Goal: Transaction & Acquisition: Download file/media

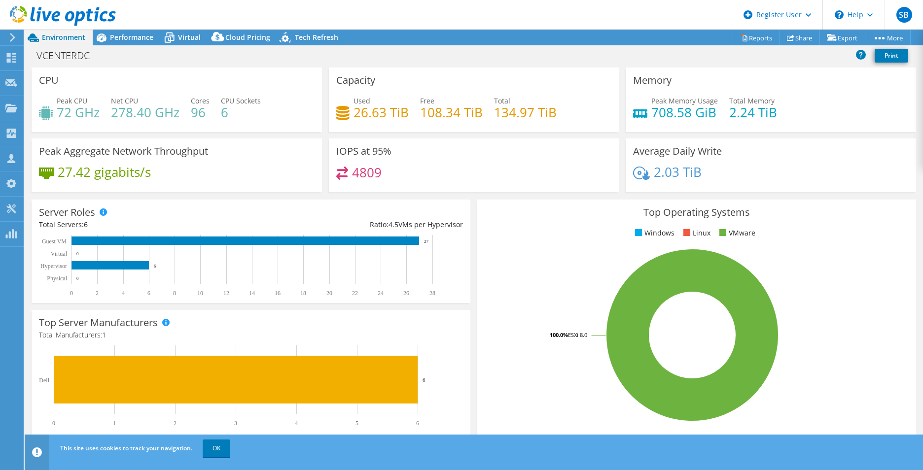
select select "USD"
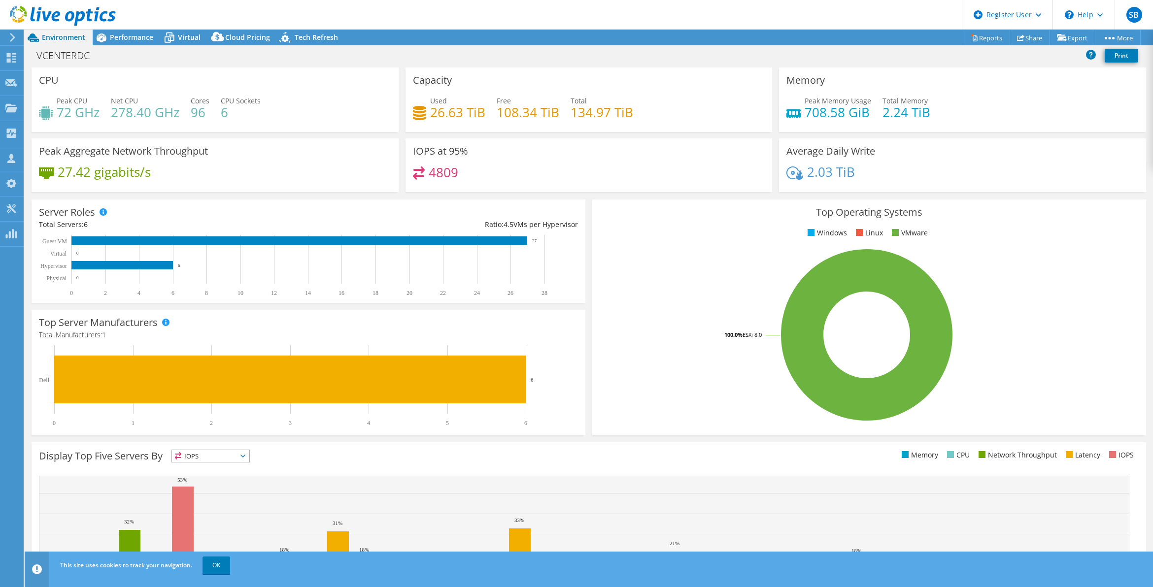
click at [922, 28] on div "\n Help" at bounding box center [1084, 15] width 62 height 30
drag, startPoint x: 1019, startPoint y: 71, endPoint x: 1021, endPoint y: 66, distance: 6.2
click at [922, 70] on div "Memory Peak Memory Usage 708.58 GiB Total Memory 2.24 TiB" at bounding box center [962, 100] width 367 height 65
click at [922, 36] on icon at bounding box center [1062, 37] width 10 height 7
click at [922, 37] on link "Export" at bounding box center [1073, 37] width 46 height 15
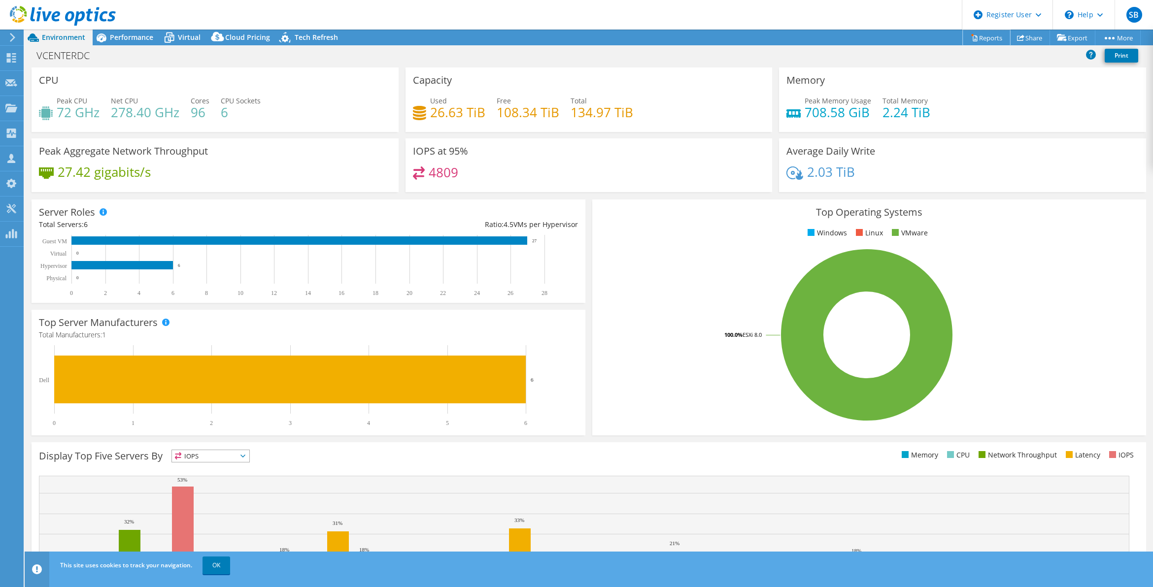
click at [922, 40] on link "Reports" at bounding box center [986, 37] width 47 height 15
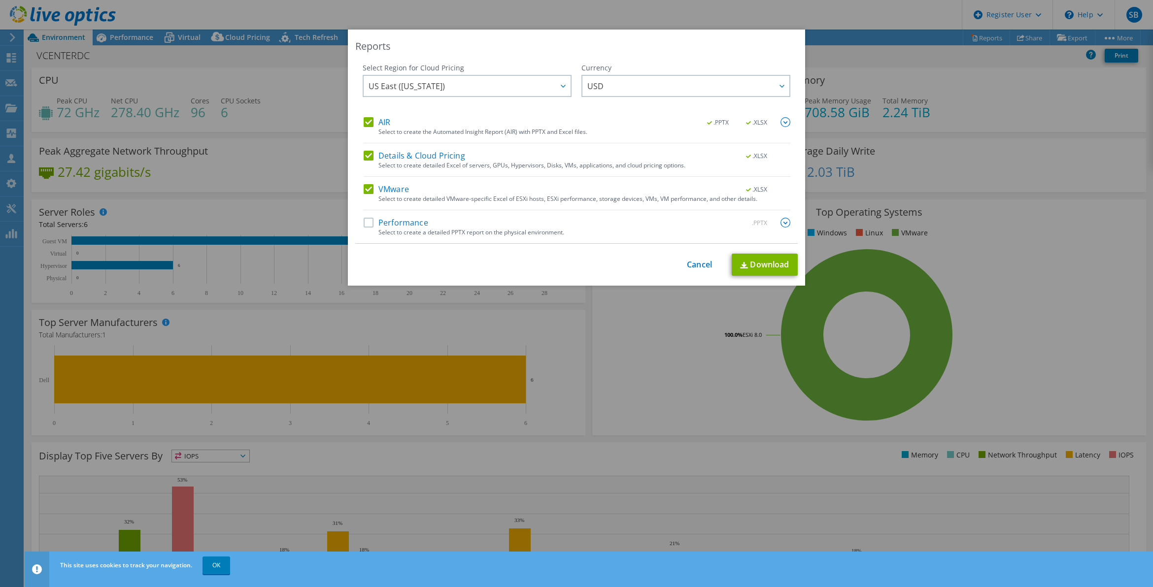
click at [364, 225] on label "Performance" at bounding box center [396, 223] width 65 height 10
click at [0, 0] on input "Performance" at bounding box center [0, 0] width 0 height 0
click at [780, 259] on link "Download" at bounding box center [765, 265] width 66 height 22
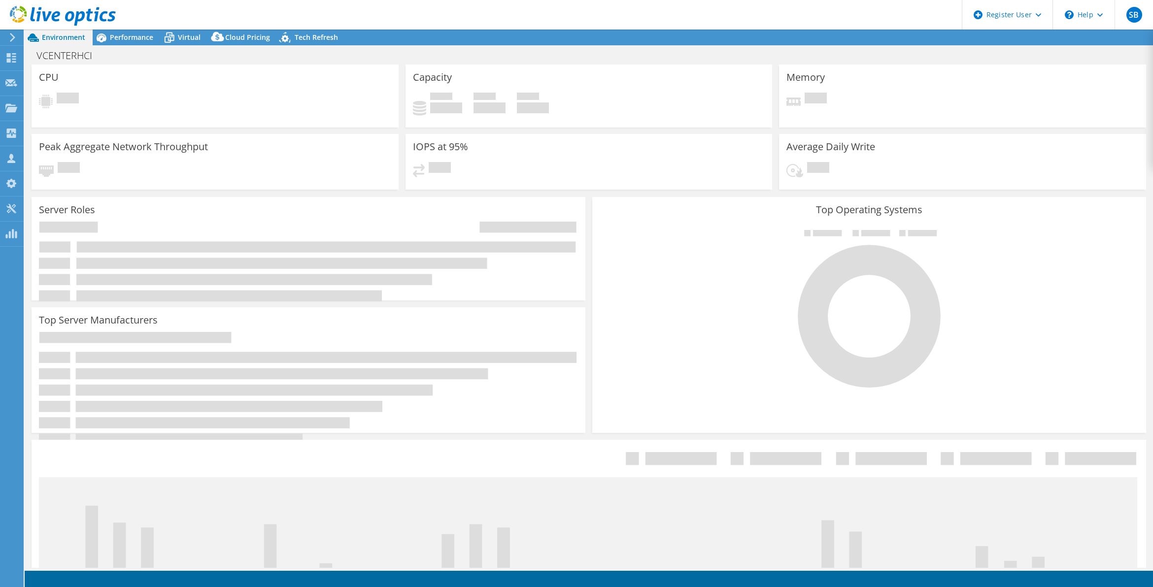
select select "USD"
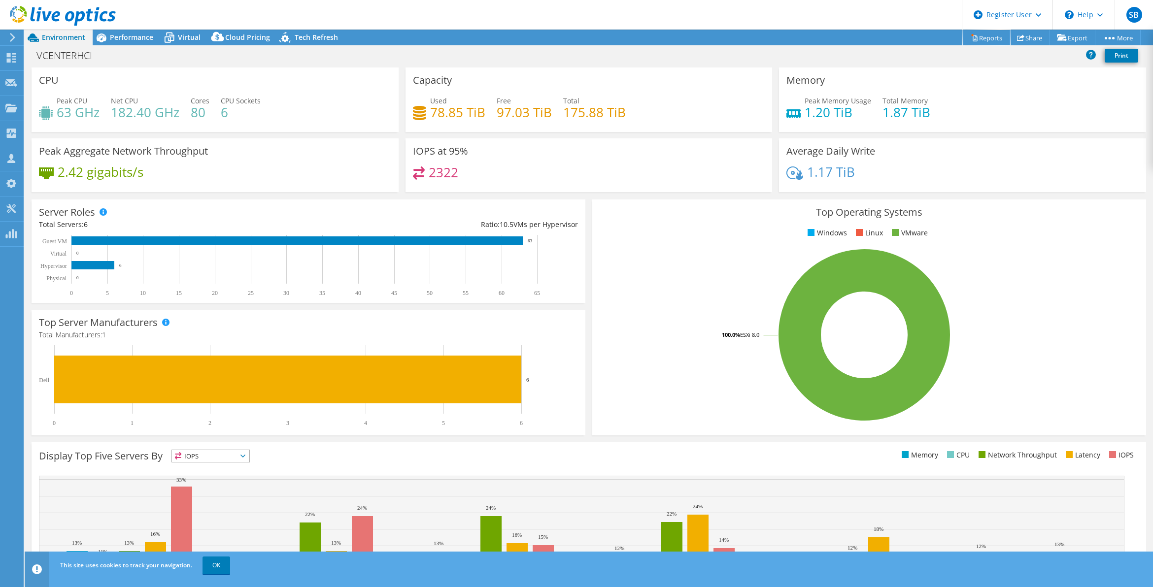
click at [981, 37] on link "Reports" at bounding box center [986, 37] width 47 height 15
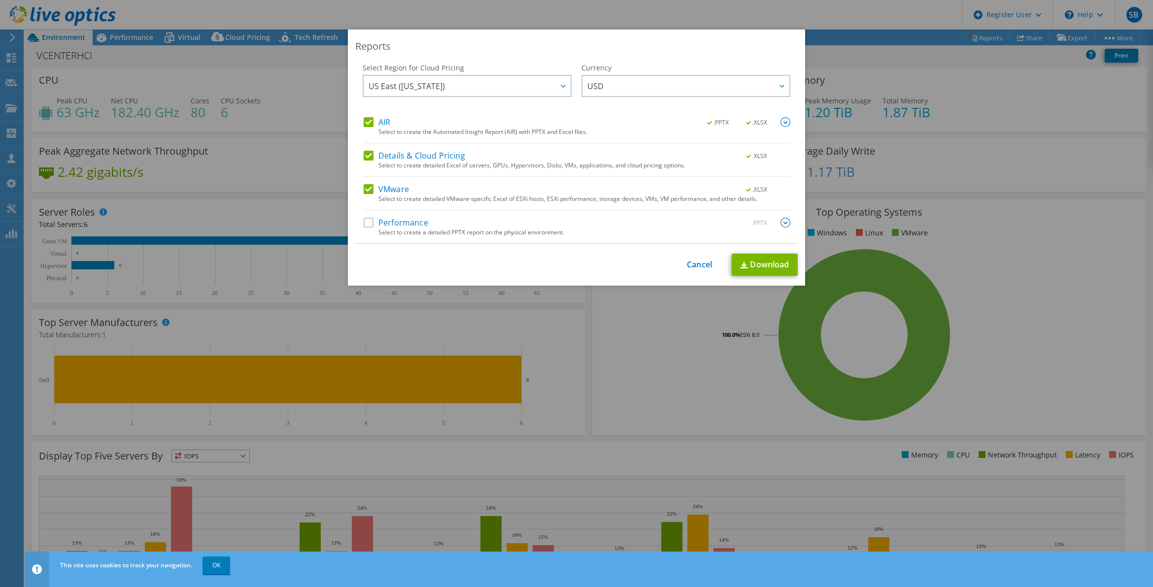
click at [365, 223] on label "Performance" at bounding box center [396, 223] width 65 height 10
click at [0, 0] on input "Performance" at bounding box center [0, 0] width 0 height 0
click at [777, 265] on link "Download" at bounding box center [765, 265] width 66 height 22
